Goal: Obtain resource: Download file/media

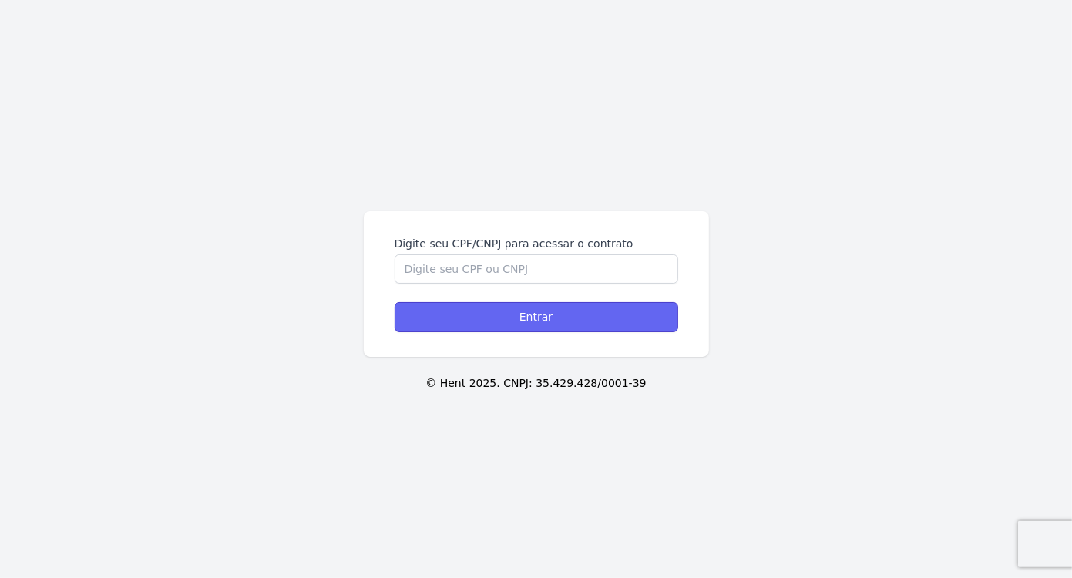
click at [533, 318] on input "Entrar" at bounding box center [537, 317] width 284 height 30
type input "14307026802"
click at [546, 315] on input "Entrar" at bounding box center [537, 317] width 284 height 30
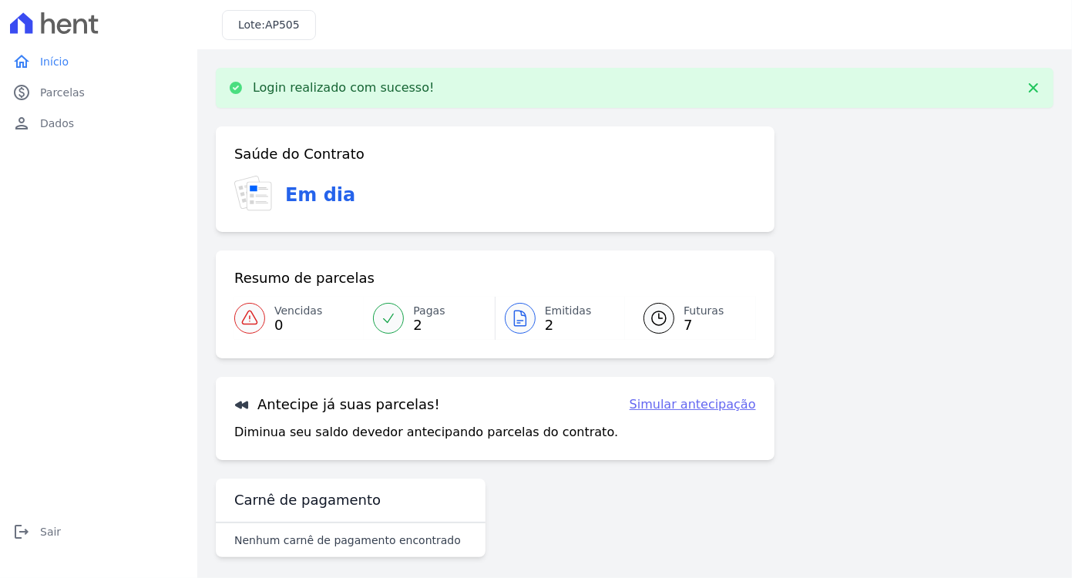
click at [668, 316] on div at bounding box center [659, 318] width 31 height 31
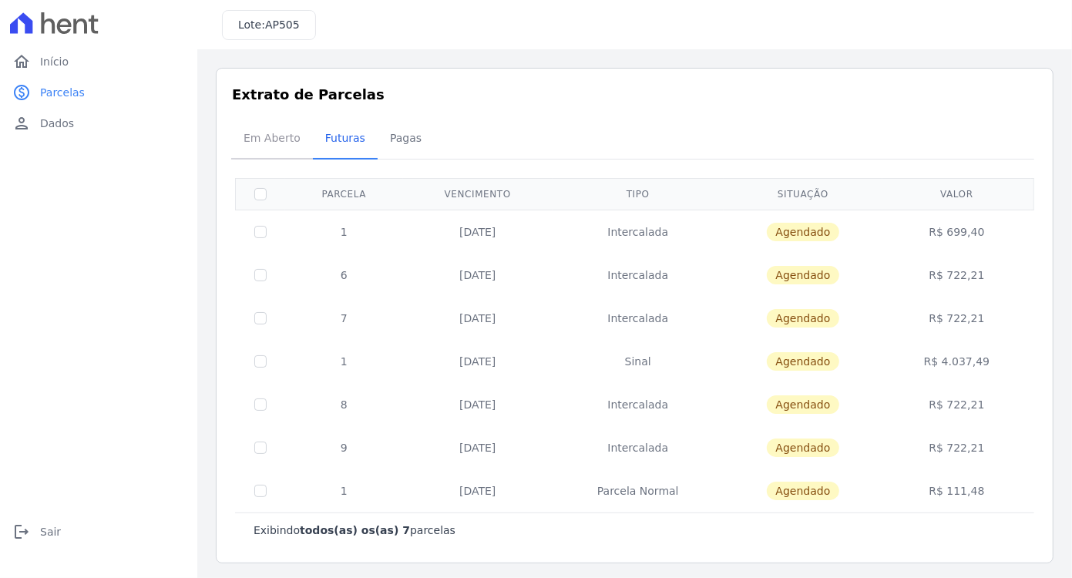
click at [258, 142] on span "Em Aberto" at bounding box center [272, 138] width 76 height 31
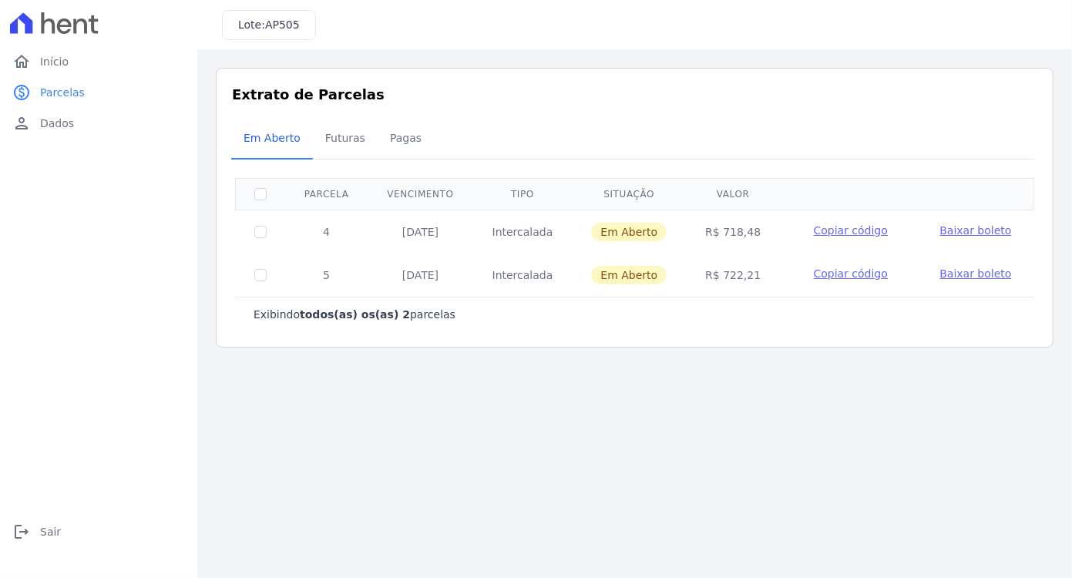
click at [968, 230] on span "Baixar boleto" at bounding box center [975, 230] width 72 height 12
click at [973, 276] on span "Baixar boleto" at bounding box center [975, 273] width 72 height 12
click at [969, 228] on span "Baixar boleto" at bounding box center [975, 230] width 72 height 12
